Goal: Task Accomplishment & Management: Manage account settings

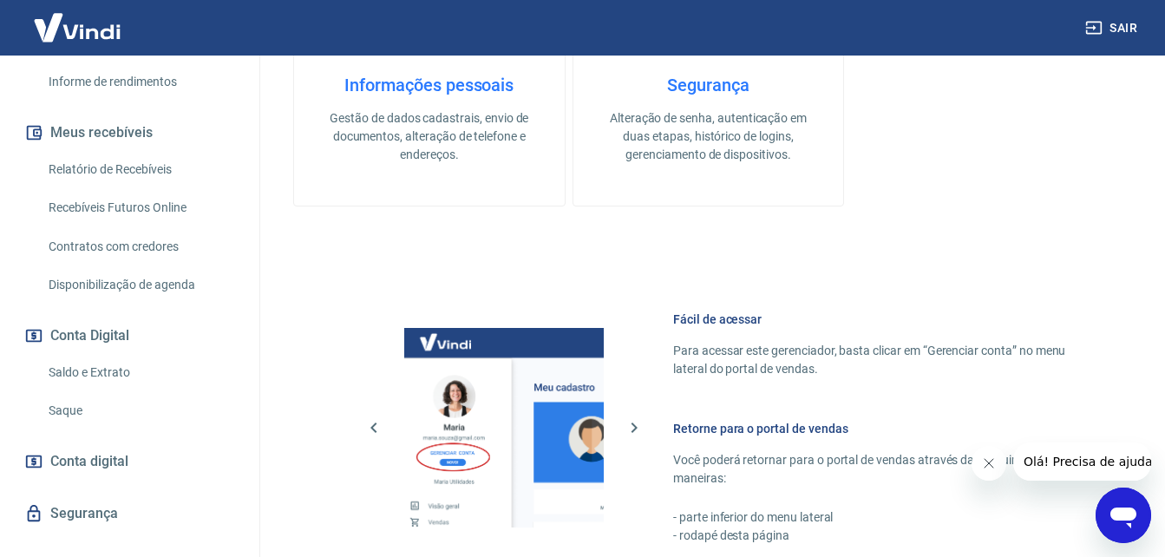
scroll to position [385, 0]
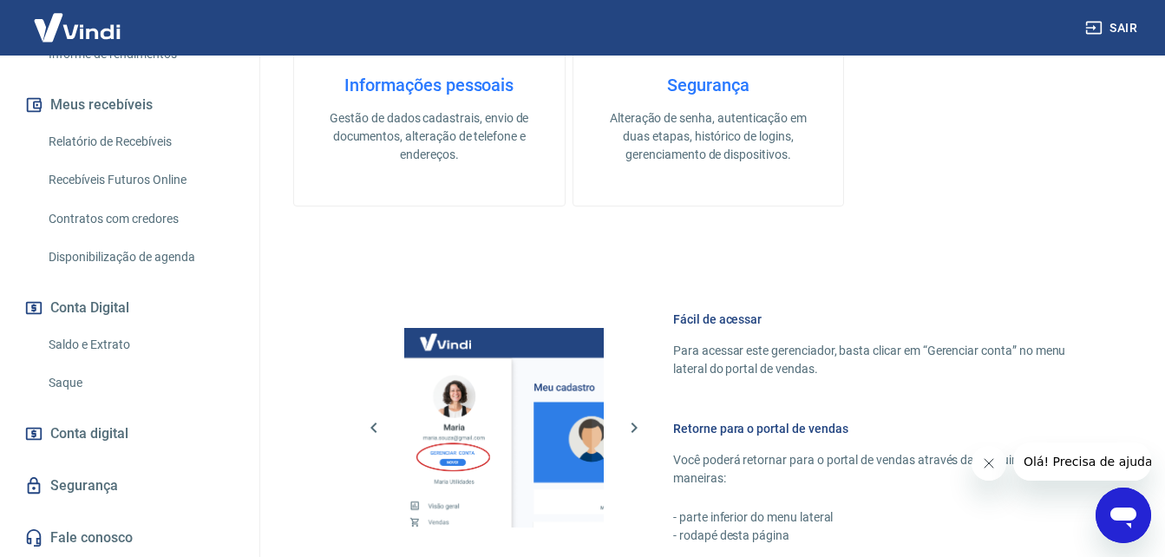
click at [29, 415] on link "Conta digital" at bounding box center [130, 434] width 218 height 38
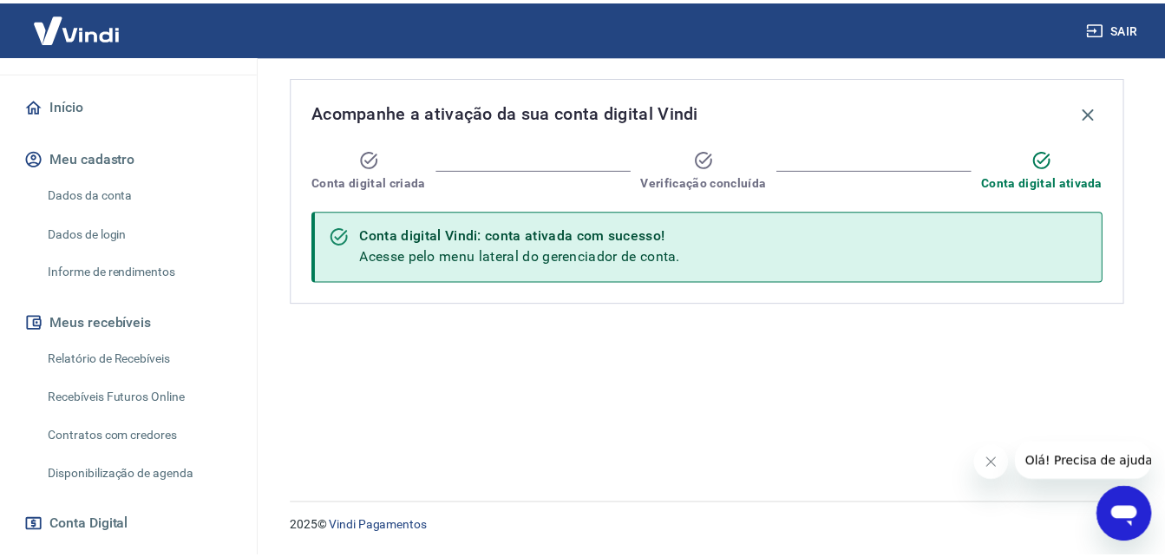
scroll to position [385, 0]
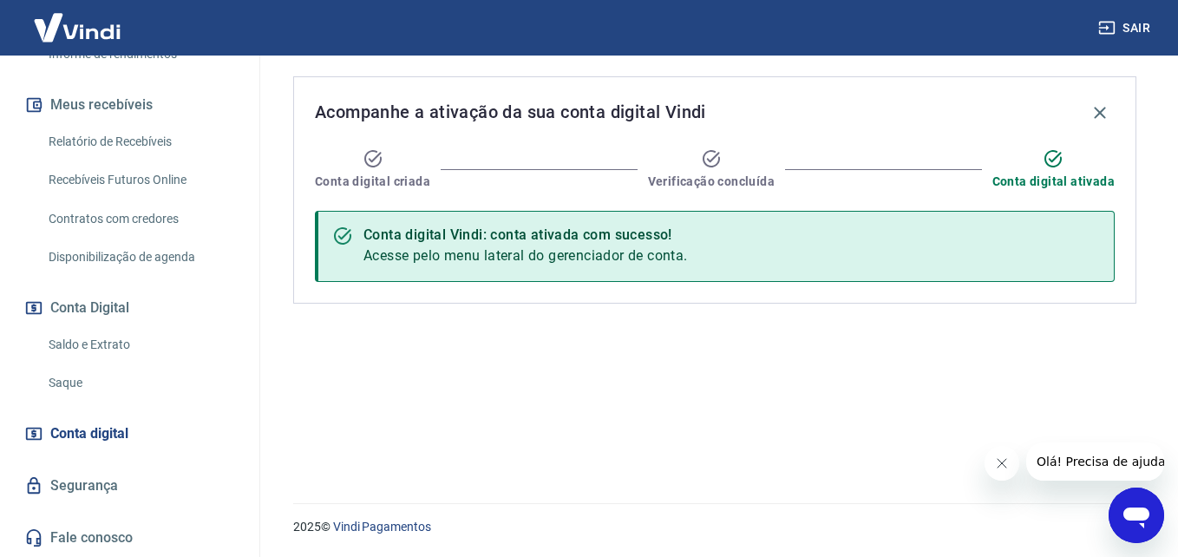
click at [114, 490] on link "Segurança" at bounding box center [130, 486] width 218 height 38
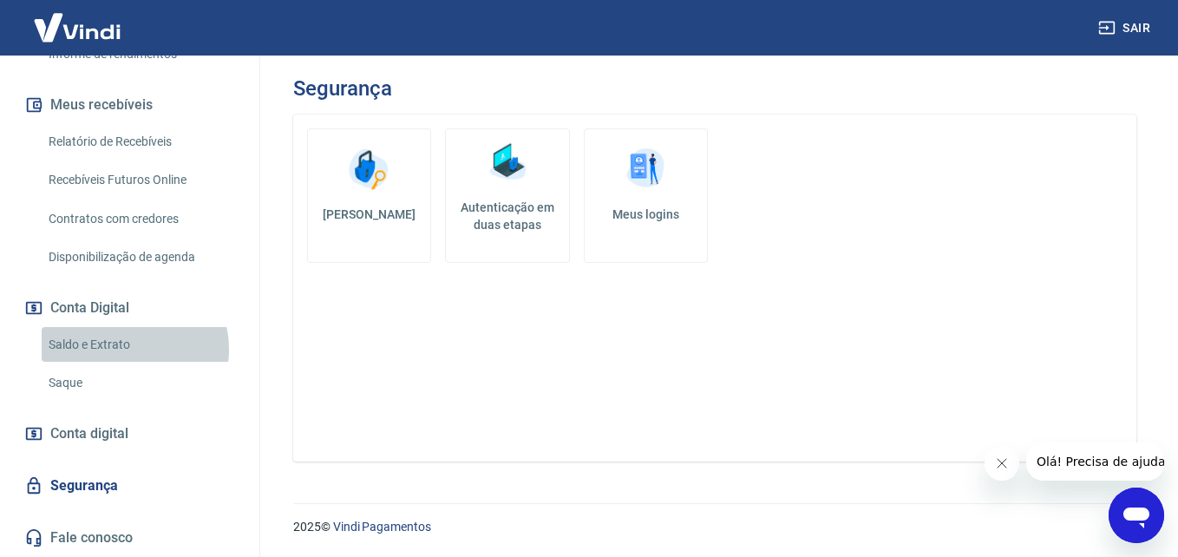
click at [127, 349] on link "Saldo e Extrato" at bounding box center [140, 345] width 197 height 36
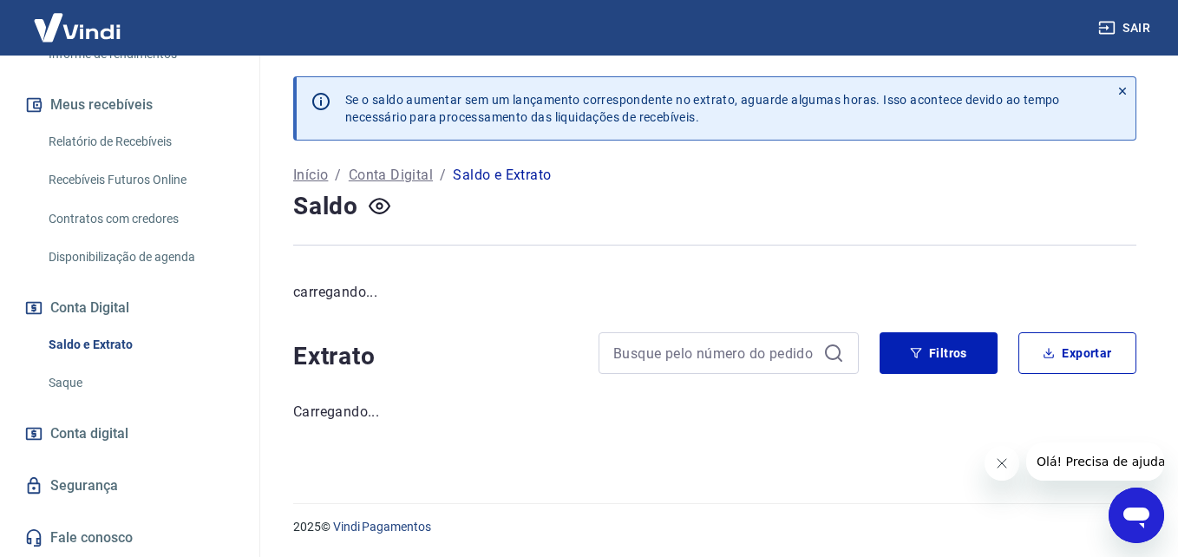
click at [130, 299] on button "Conta Digital" at bounding box center [130, 308] width 218 height 38
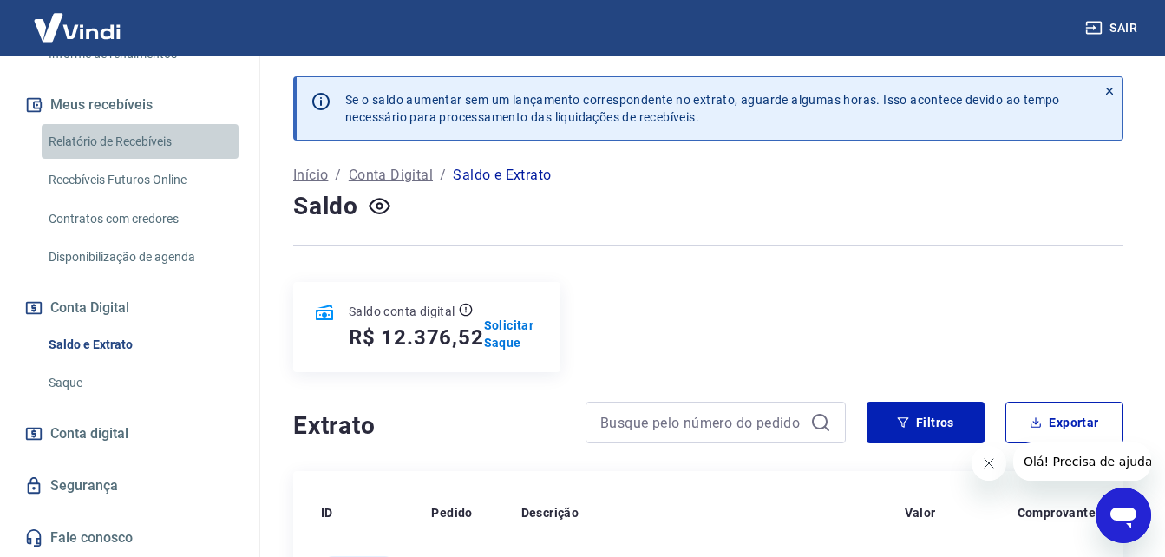
click at [147, 134] on link "Relatório de Recebíveis" at bounding box center [140, 142] width 197 height 36
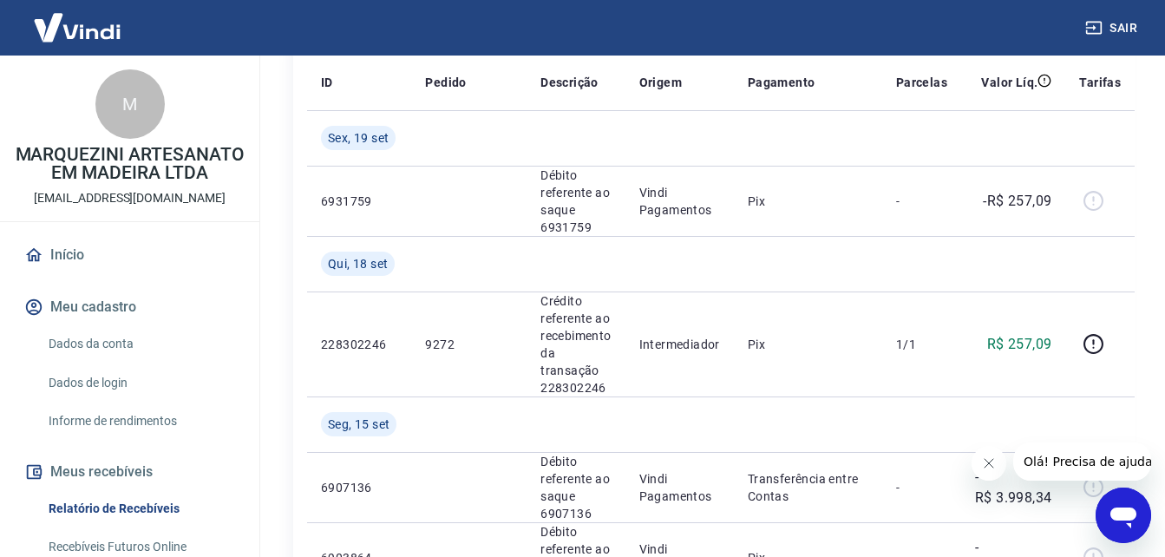
click at [107, 274] on link "Início" at bounding box center [130, 255] width 218 height 38
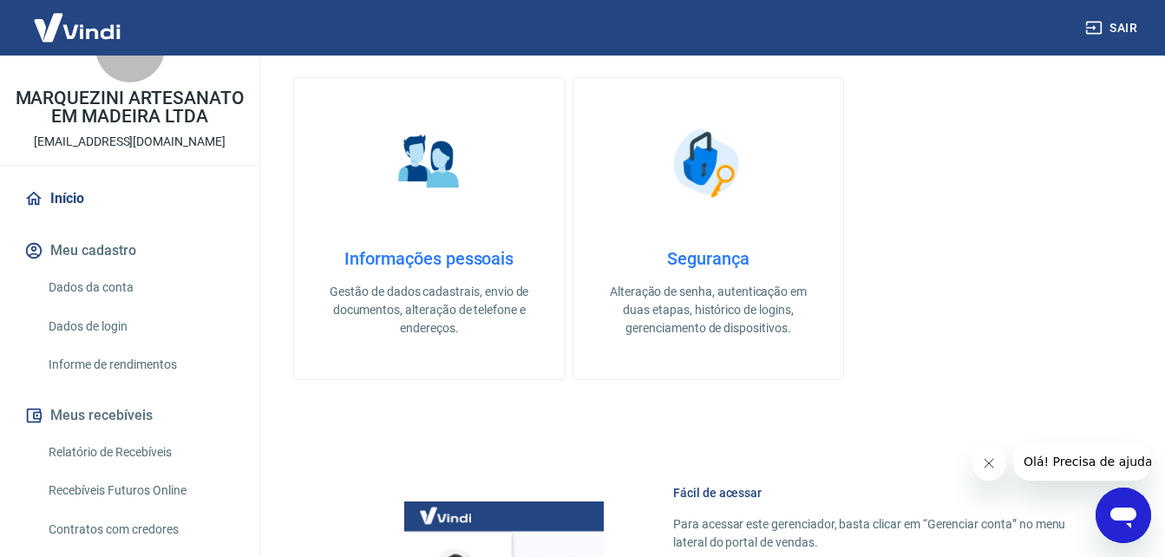
scroll to position [87, 0]
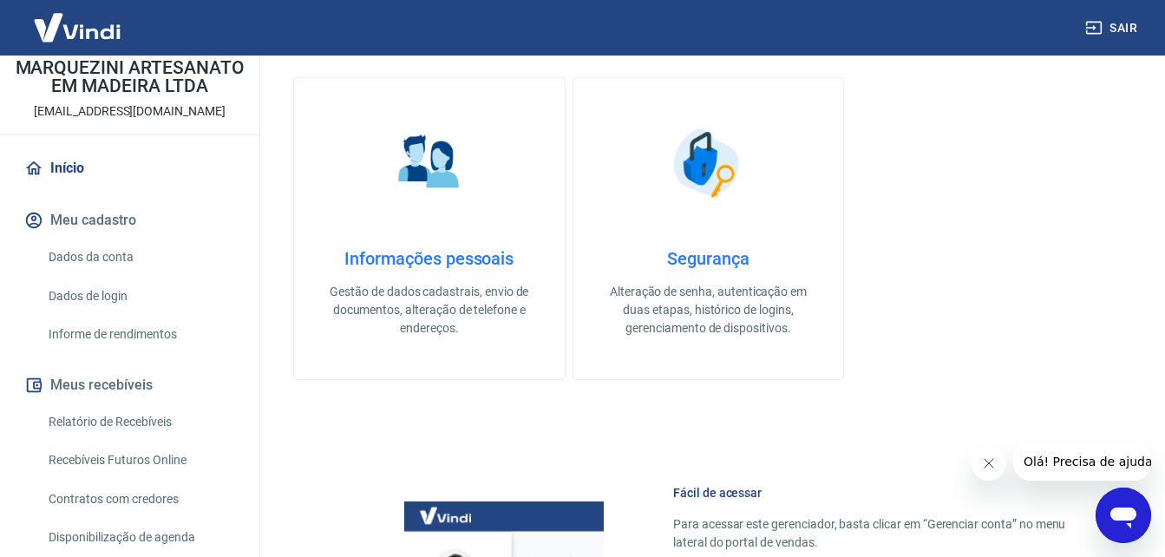
click at [127, 275] on link "Dados da conta" at bounding box center [140, 257] width 197 height 36
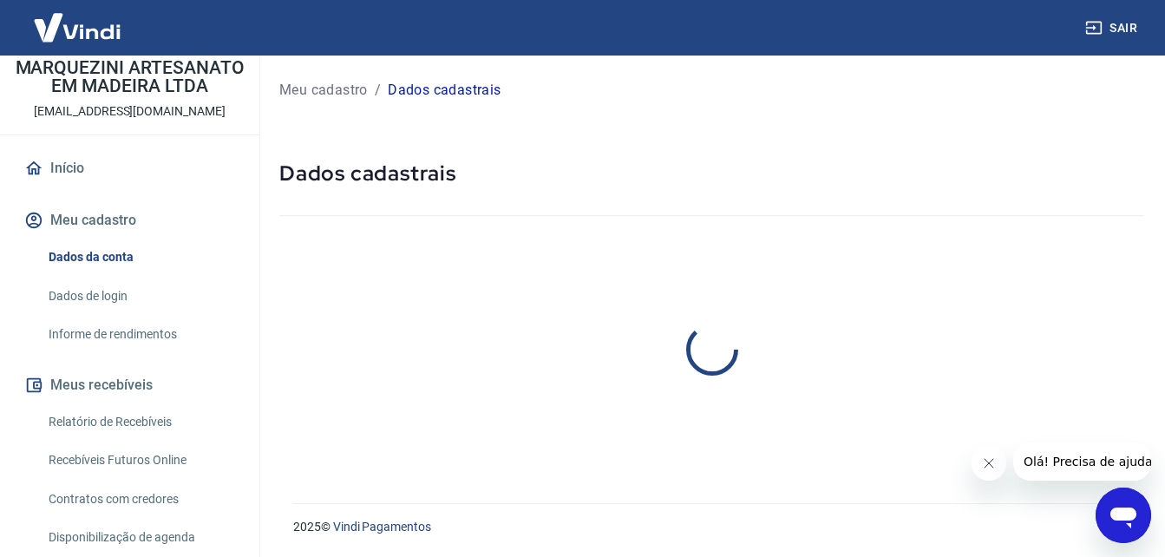
select select "SP"
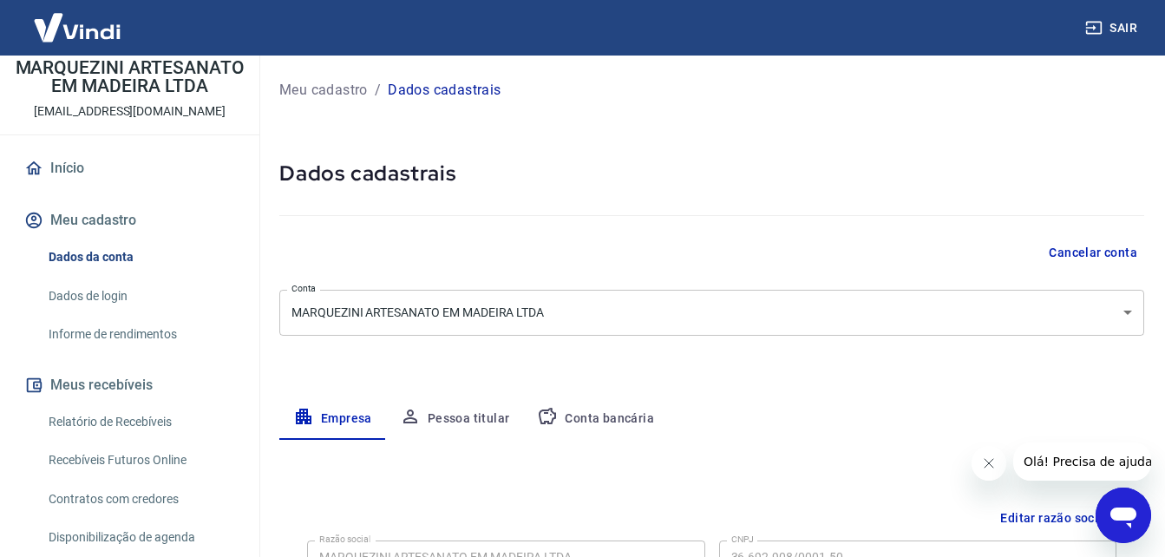
click at [141, 352] on link "Informe de rendimentos" at bounding box center [140, 335] width 197 height 36
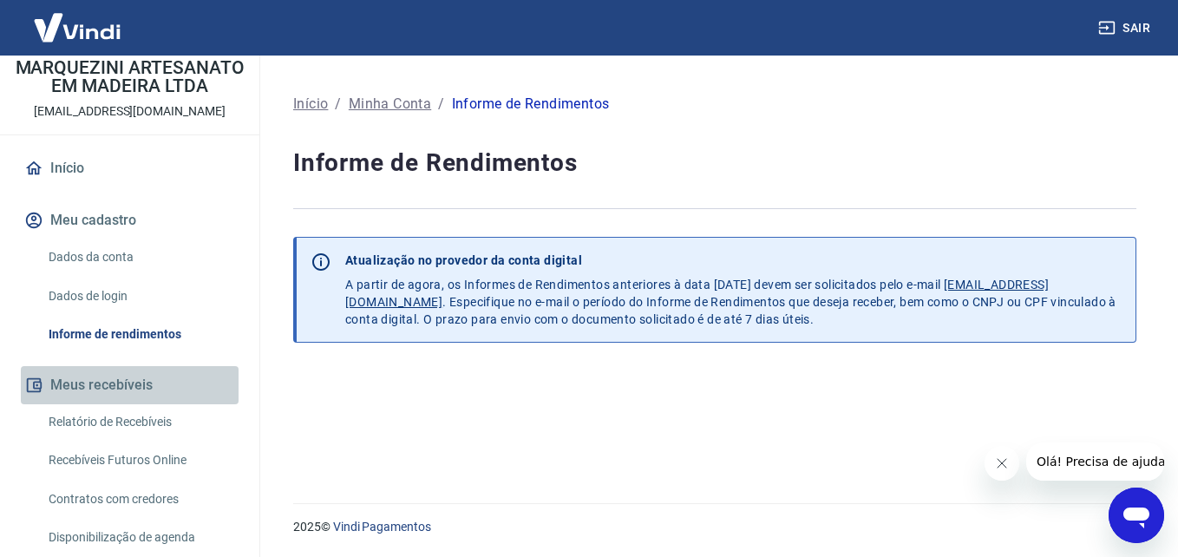
click at [134, 402] on button "Meus recebíveis" at bounding box center [130, 385] width 218 height 38
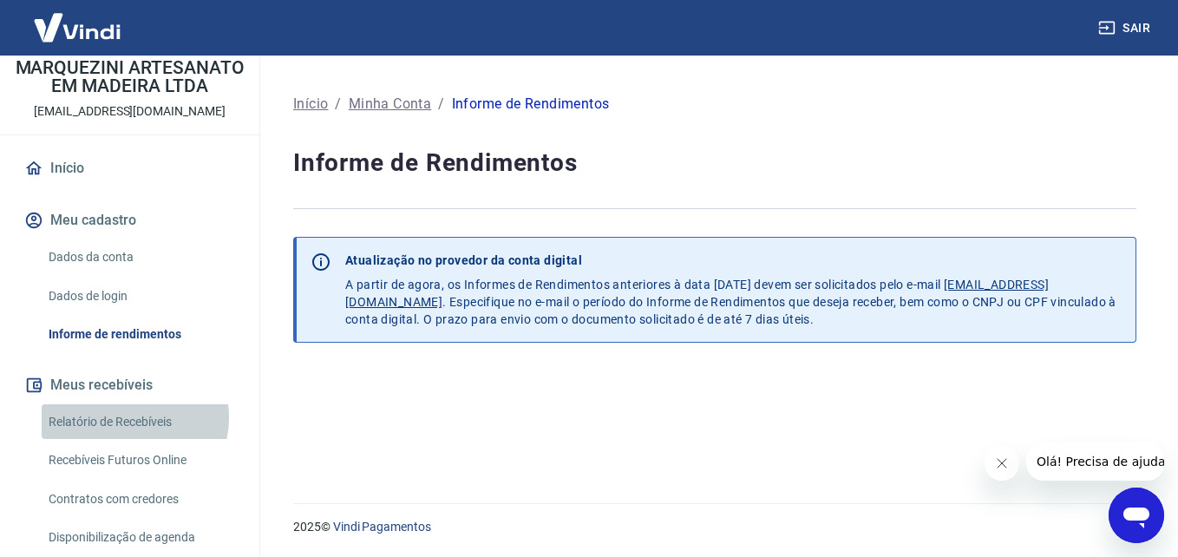
click at [134, 436] on link "Relatório de Recebíveis" at bounding box center [140, 422] width 197 height 36
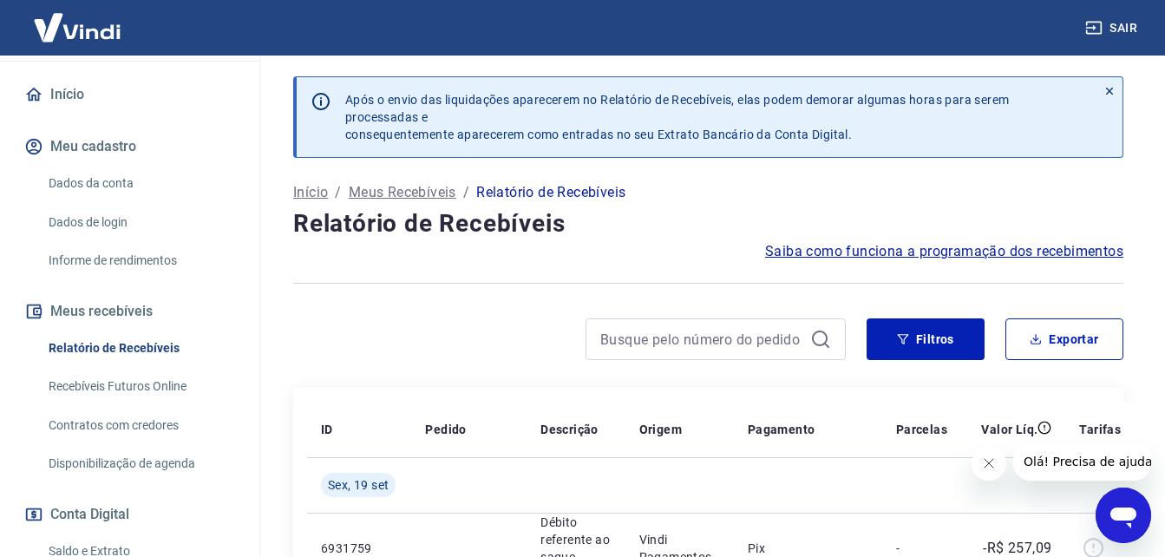
scroll to position [385, 0]
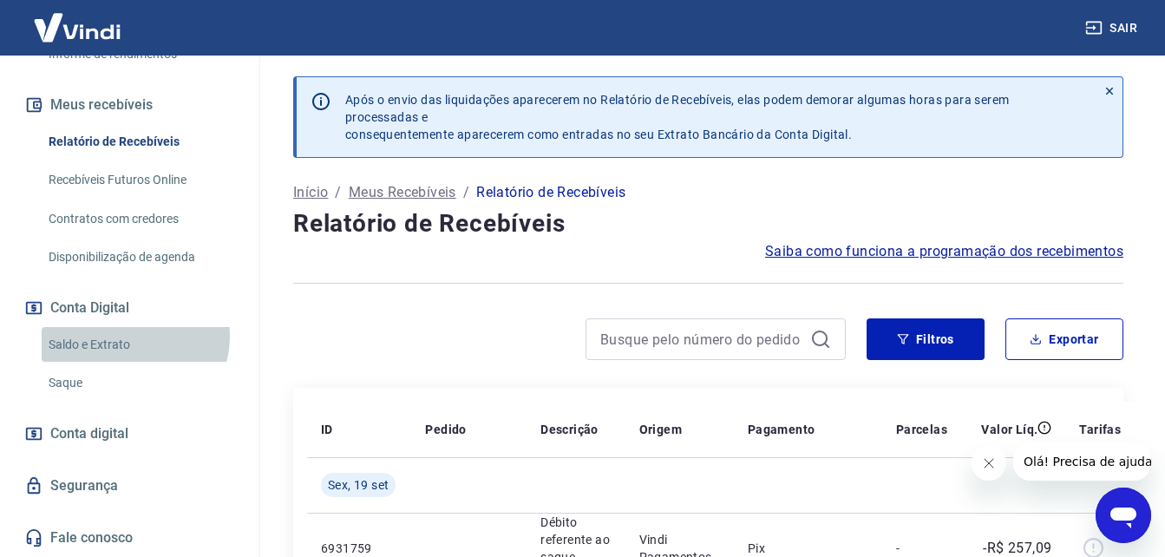
click at [128, 335] on link "Saldo e Extrato" at bounding box center [140, 345] width 197 height 36
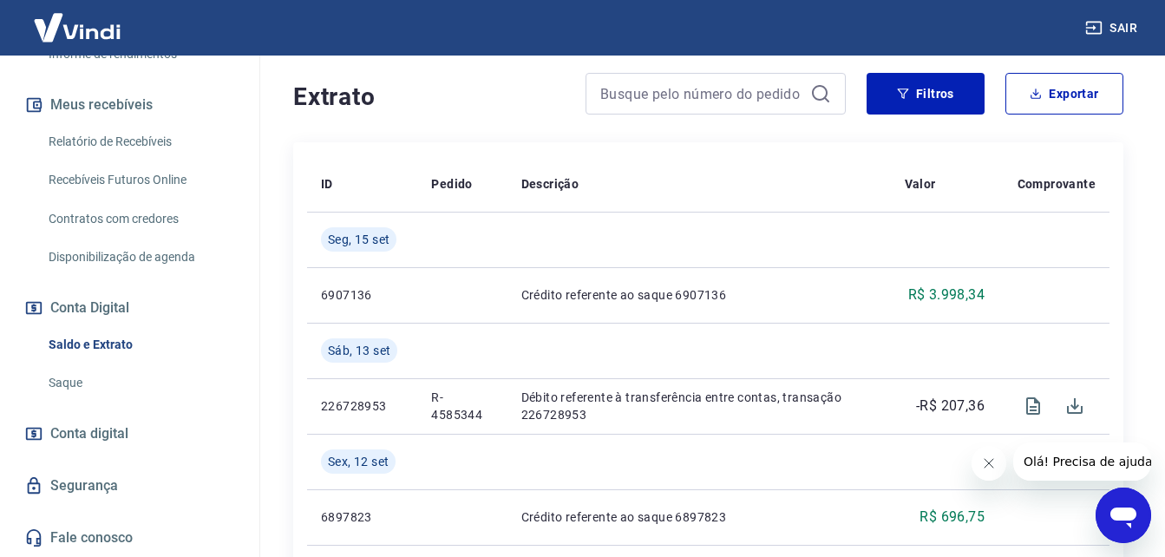
scroll to position [260, 0]
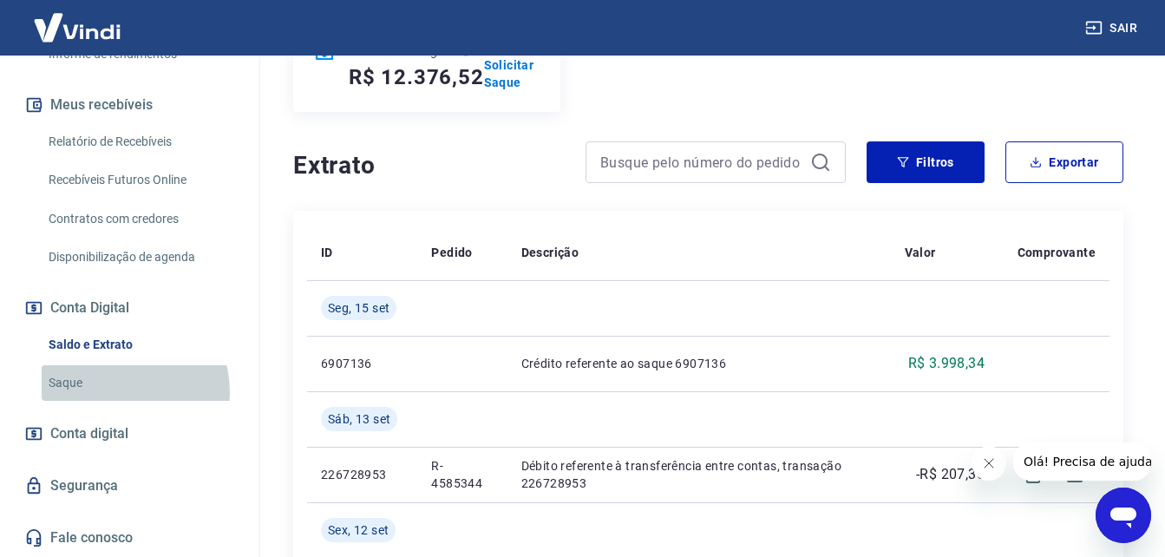
click at [118, 392] on link "Saque" at bounding box center [140, 383] width 197 height 36
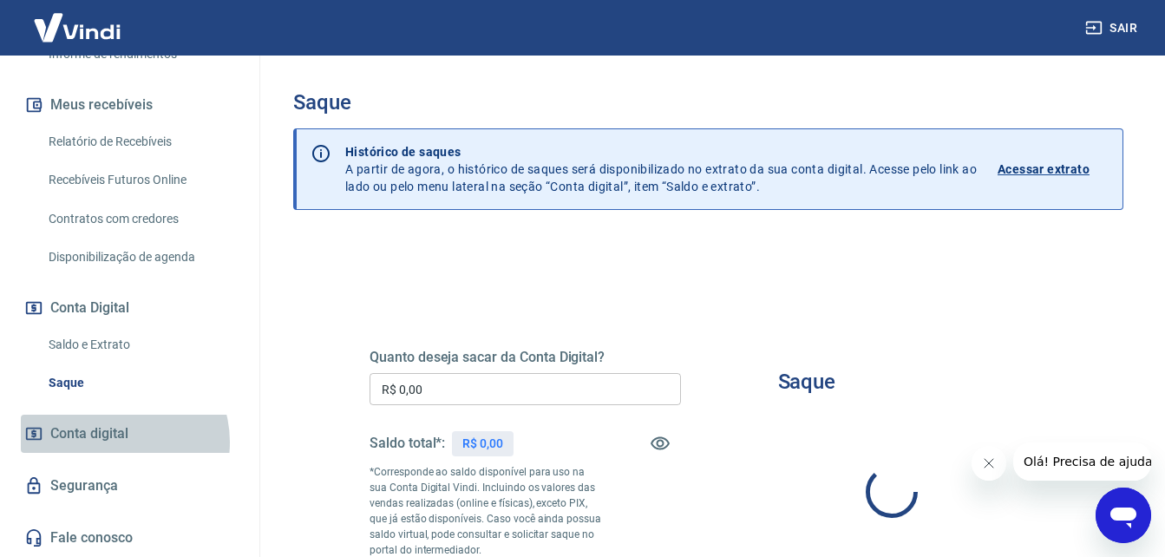
click at [119, 442] on span "Conta digital" at bounding box center [89, 434] width 78 height 24
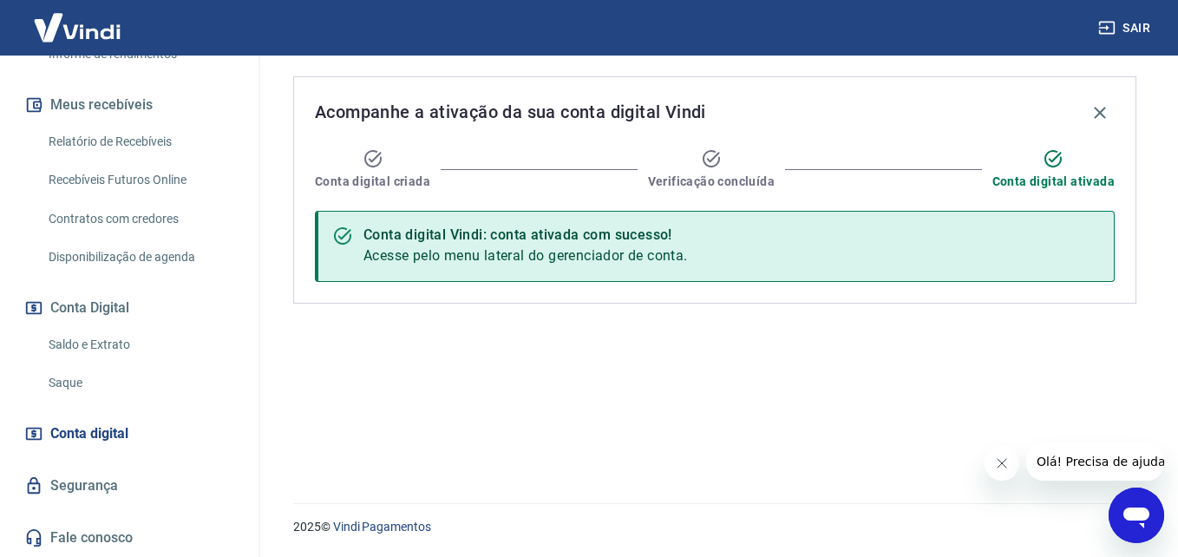
click at [64, 484] on link "Segurança" at bounding box center [130, 486] width 218 height 38
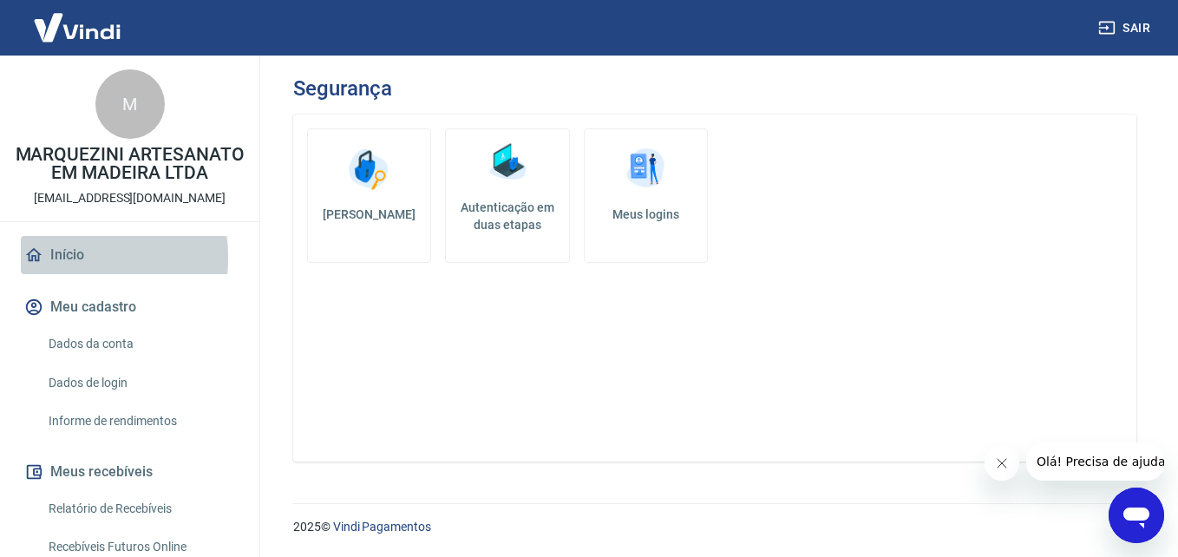
click at [45, 274] on link "Início" at bounding box center [130, 255] width 218 height 38
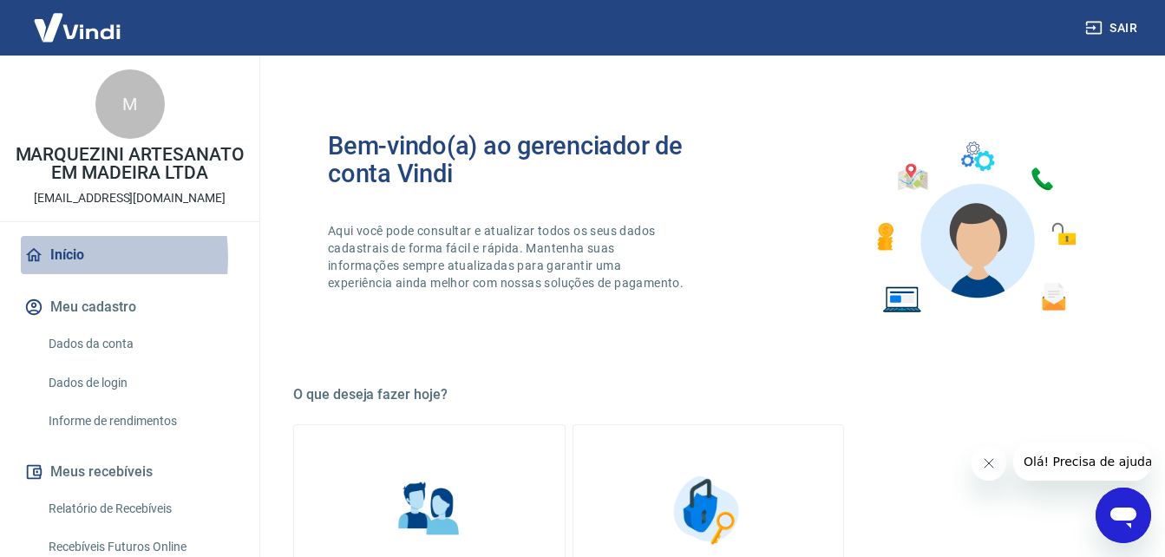
click at [46, 274] on link "Início" at bounding box center [130, 255] width 218 height 38
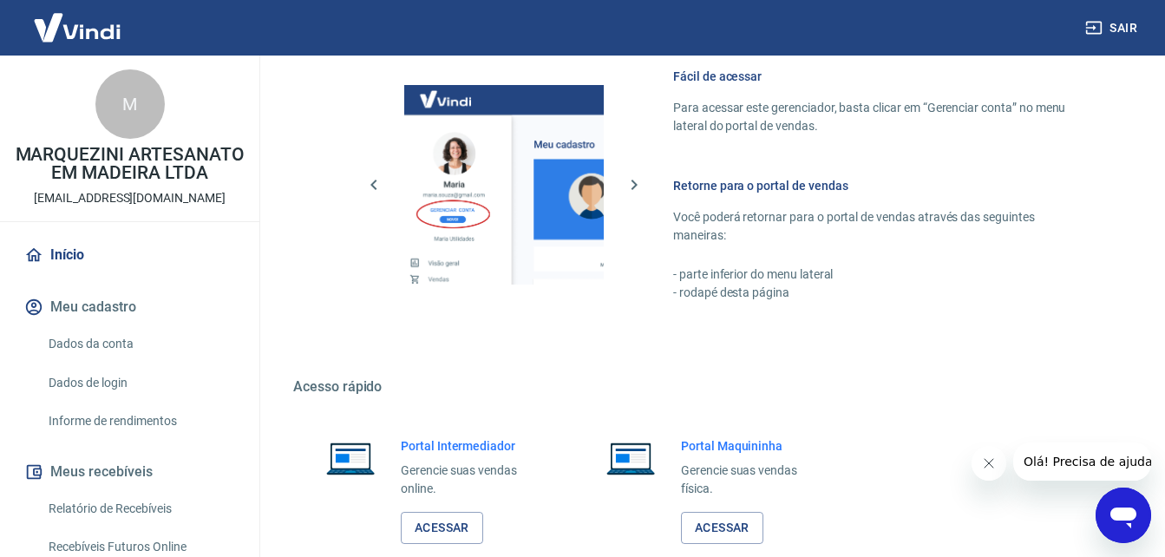
scroll to position [867, 0]
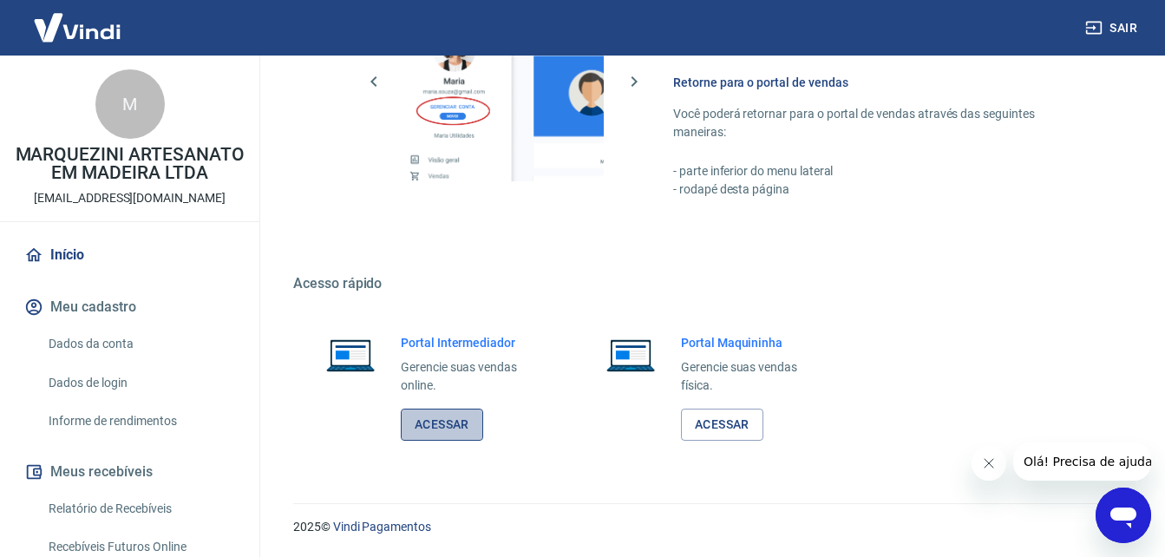
click at [455, 421] on link "Acessar" at bounding box center [442, 425] width 82 height 32
